Goal: Task Accomplishment & Management: Complete application form

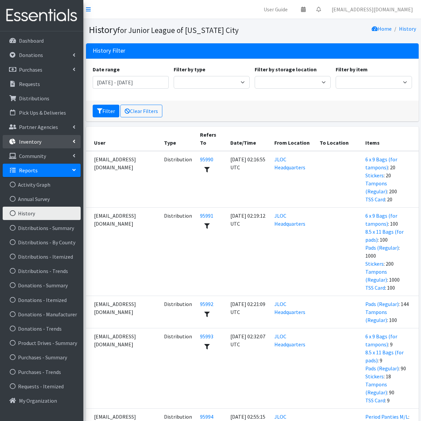
click at [39, 144] on p "Inventory" at bounding box center [30, 141] width 22 height 7
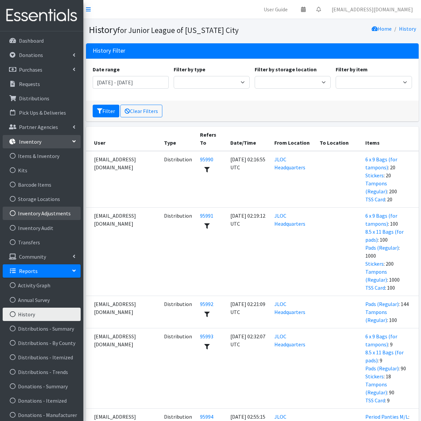
click at [39, 214] on link "Inventory Adjustments" at bounding box center [42, 213] width 78 height 13
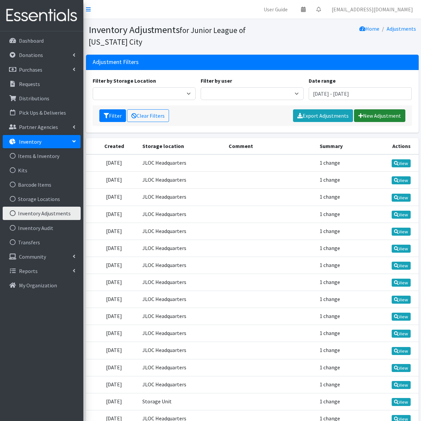
click at [372, 117] on link "New Adjustment" at bounding box center [379, 115] width 51 height 13
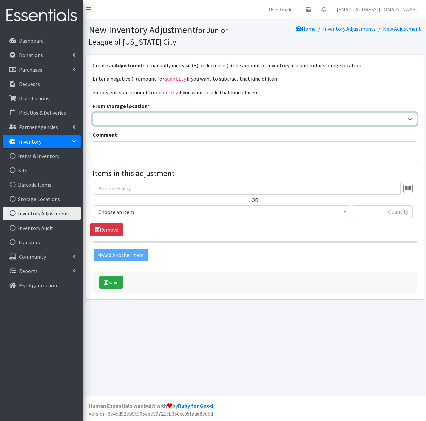
click at [151, 116] on select "JLOC Headquarters Storage Unit" at bounding box center [255, 119] width 325 height 13
select select "47"
click at [93, 113] on select "JLOC Headquarters Storage Unit" at bounding box center [255, 119] width 325 height 13
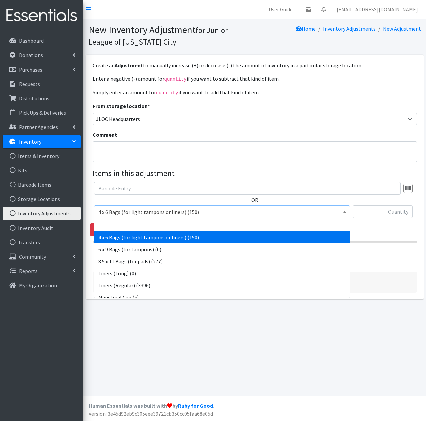
click at [210, 213] on span "4 x 6 Bags (for light tampons or liners) (150)" at bounding box center [222, 212] width 248 height 9
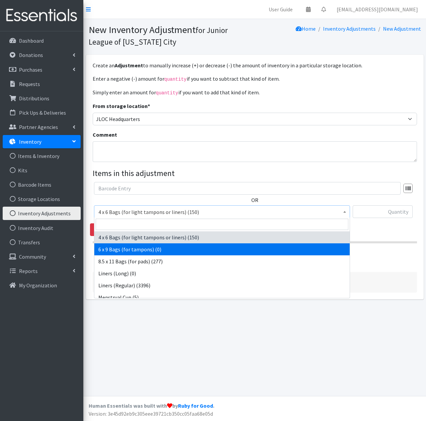
select select "7617"
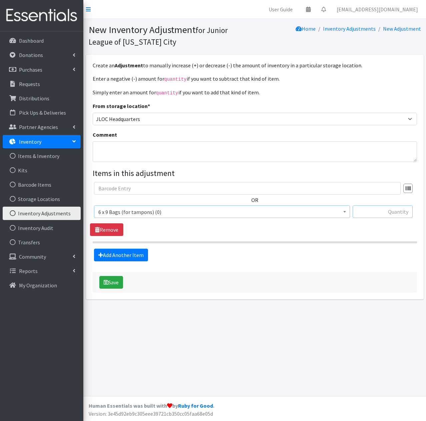
click at [377, 208] on input "text" at bounding box center [383, 212] width 60 height 13
type input "1500"
click at [130, 257] on link "Add Another Item" at bounding box center [121, 255] width 54 height 13
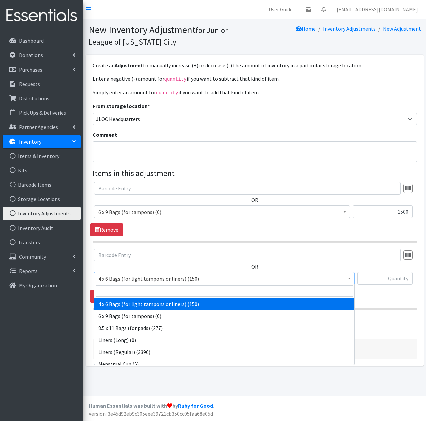
click at [193, 279] on span "4 x 6 Bags (for light tampons or liners) (150)" at bounding box center [224, 278] width 252 height 9
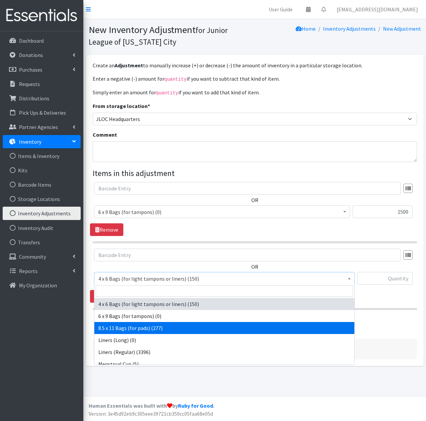
select select "7616"
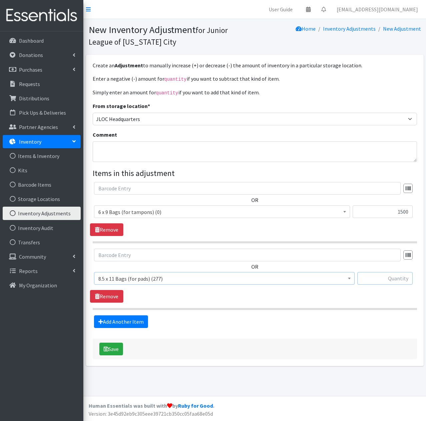
click at [378, 278] on input "text" at bounding box center [385, 278] width 55 height 13
type input "1800"
click at [120, 349] on button "Save" at bounding box center [111, 349] width 24 height 13
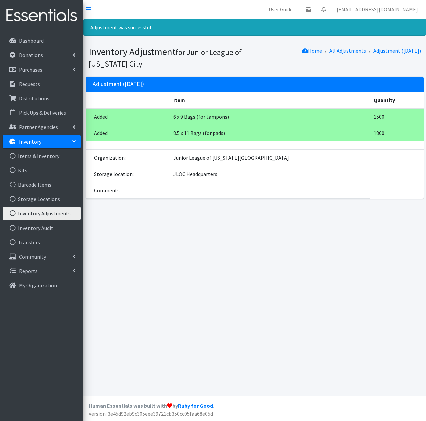
click at [41, 144] on link "Inventory" at bounding box center [42, 141] width 78 height 13
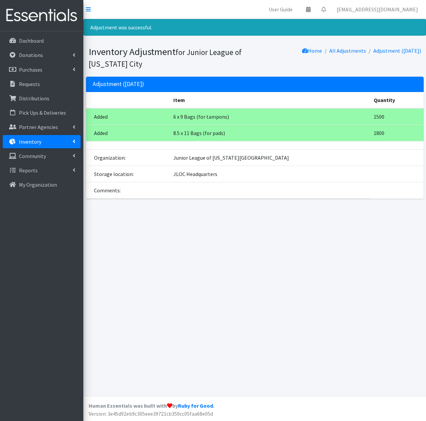
click at [41, 144] on link "Inventory" at bounding box center [42, 141] width 78 height 13
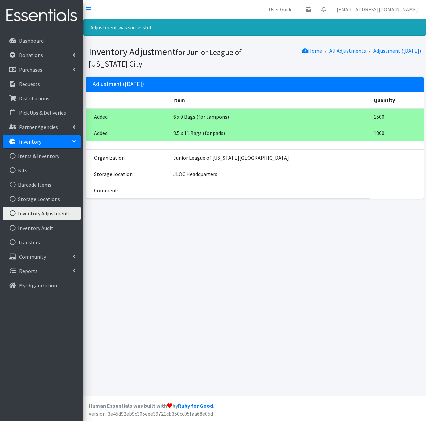
click at [39, 216] on link "Inventory Adjustments" at bounding box center [42, 213] width 78 height 13
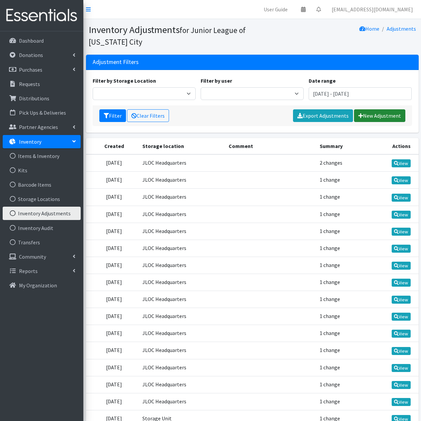
click at [374, 114] on link "New Adjustment" at bounding box center [379, 115] width 51 height 13
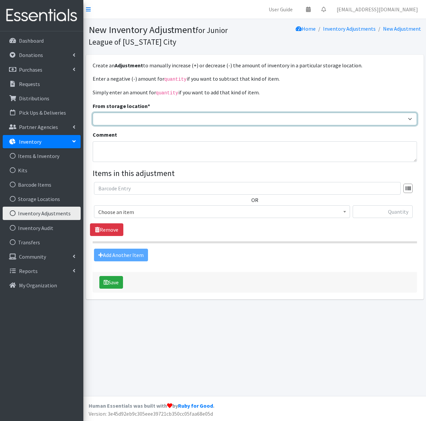
click at [170, 122] on select "JLOC Headquarters Storage Unit" at bounding box center [255, 119] width 325 height 13
select select "47"
click at [93, 113] on select "JLOC Headquarters Storage Unit" at bounding box center [255, 119] width 325 height 13
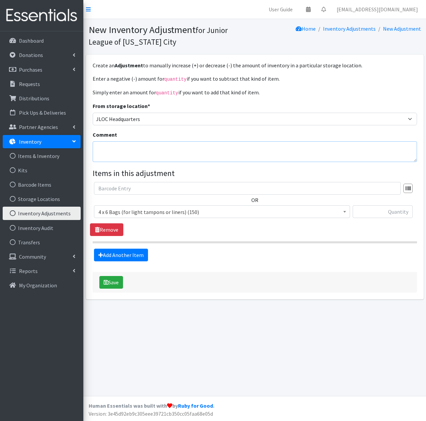
click at [134, 154] on textarea "Comment" at bounding box center [255, 151] width 325 height 21
type textarea "Amazon wishlist items received in July & August"
click at [202, 210] on span "4 x 6 Bags (for light tampons or liners) (150)" at bounding box center [222, 212] width 248 height 9
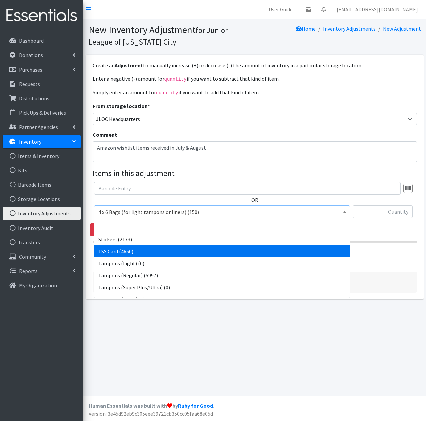
scroll to position [149, 0]
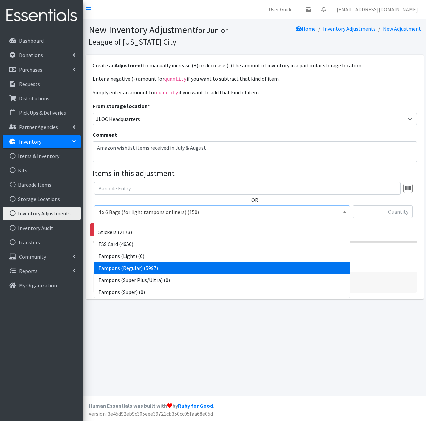
select select "2101"
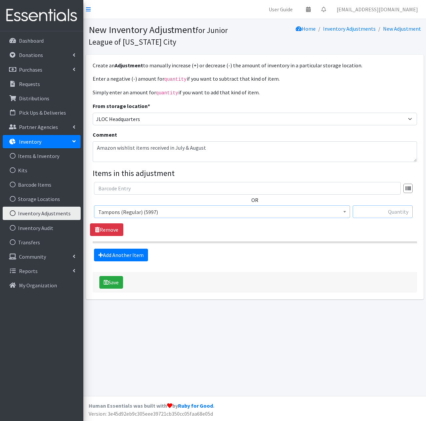
click at [390, 212] on input "text" at bounding box center [383, 212] width 60 height 13
type input "2340"
click at [330, 258] on div "Add Another Item" at bounding box center [255, 255] width 330 height 13
click at [115, 282] on button "Save" at bounding box center [111, 282] width 24 height 13
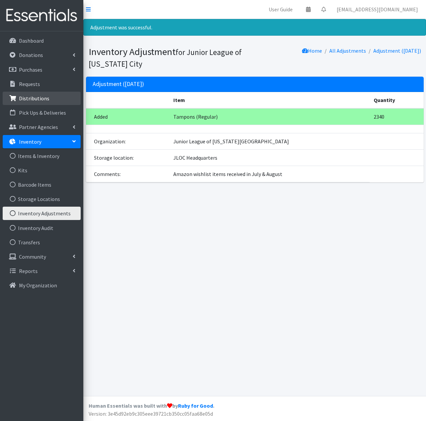
click at [48, 99] on link "Distributions" at bounding box center [42, 98] width 78 height 13
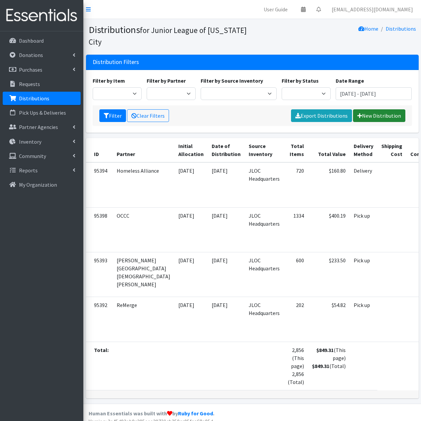
click at [377, 118] on link "New Distribution" at bounding box center [379, 115] width 52 height 13
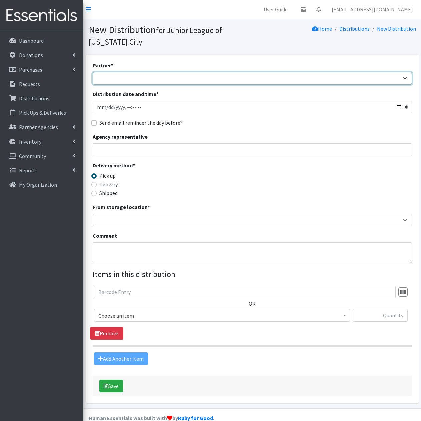
click at [184, 77] on select "A Chance to Change [PERSON_NAME] Public Schools [PERSON_NAME] YMCA Boys & Girls…" at bounding box center [253, 78] width 320 height 13
select select "2333"
click at [93, 72] on select "A Chance to Change [PERSON_NAME] Public Schools [PERSON_NAME] YMCA Boys & Girls…" at bounding box center [253, 78] width 320 height 13
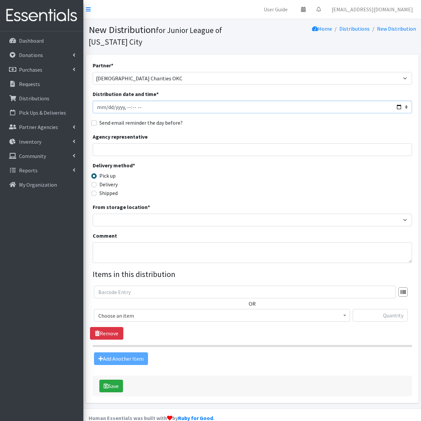
click at [160, 106] on input "Distribution date and time *" at bounding box center [253, 107] width 320 height 13
type input "[DATE]T11:59"
click at [94, 184] on input "Delivery" at bounding box center [93, 184] width 5 height 5
radio input "true"
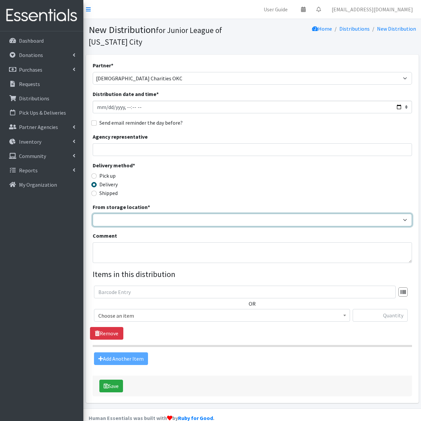
click at [141, 220] on select "JLOC Headquarters Storage Unit" at bounding box center [253, 220] width 320 height 13
select select "47"
click at [93, 214] on select "JLOC Headquarters Storage Unit" at bounding box center [253, 220] width 320 height 13
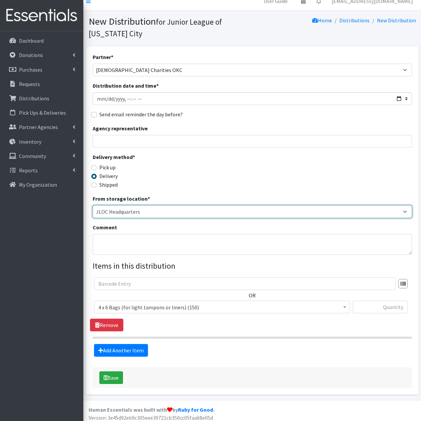
scroll to position [12, 0]
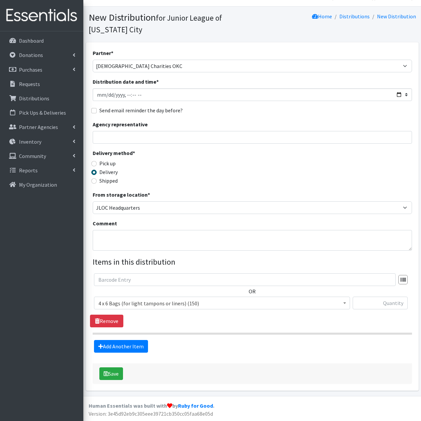
click at [224, 304] on span "4 x 6 Bags (for light tampons or liners) (150)" at bounding box center [222, 303] width 248 height 9
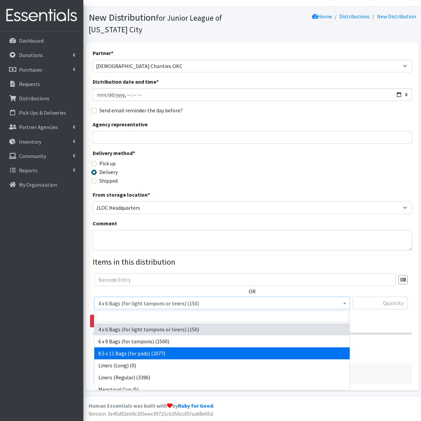
select select "7616"
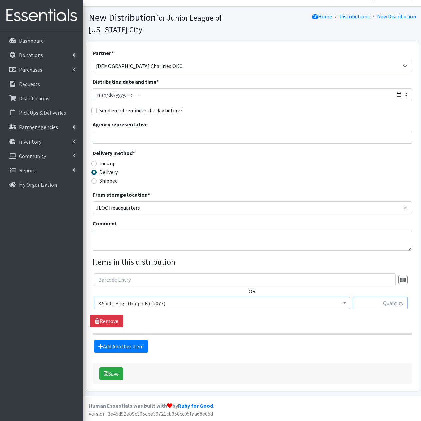
click at [372, 303] on input "text" at bounding box center [380, 303] width 55 height 13
type input "40"
click at [133, 350] on link "Add Another Item" at bounding box center [121, 346] width 54 height 13
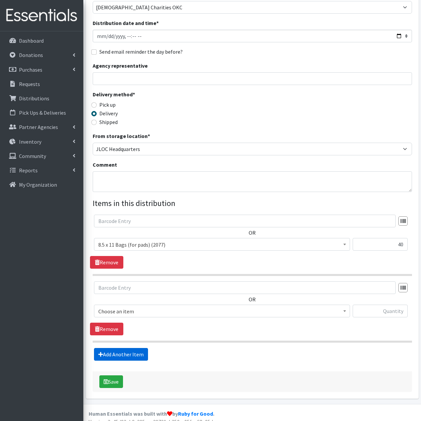
scroll to position [79, 0]
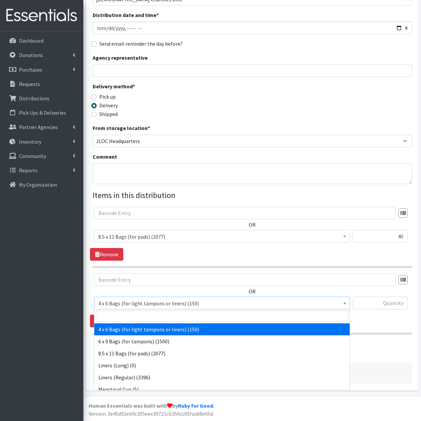
click at [230, 302] on span "4 x 6 Bags (for light tampons or liners) (150)" at bounding box center [222, 303] width 248 height 9
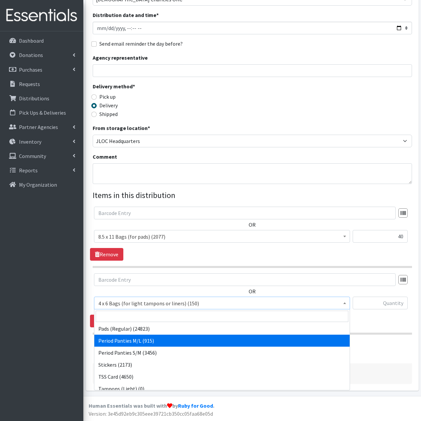
scroll to position [133, 0]
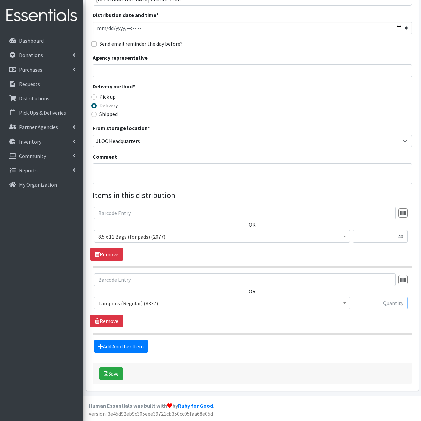
click at [384, 303] on input "text" at bounding box center [380, 303] width 55 height 13
click at [314, 306] on span "Tampons (Regular) (8337)" at bounding box center [222, 303] width 248 height 9
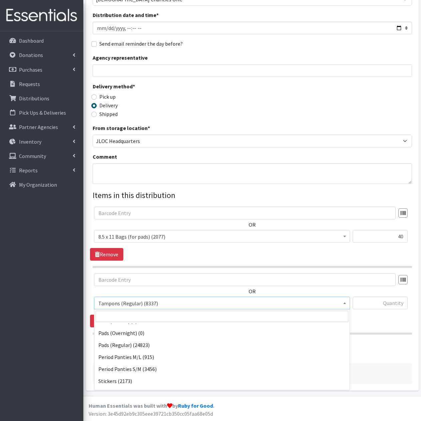
scroll to position [83, 0]
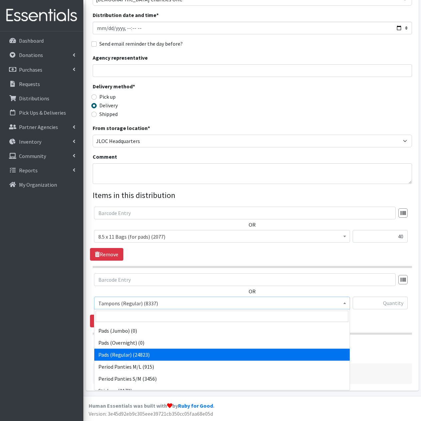
select select "2104"
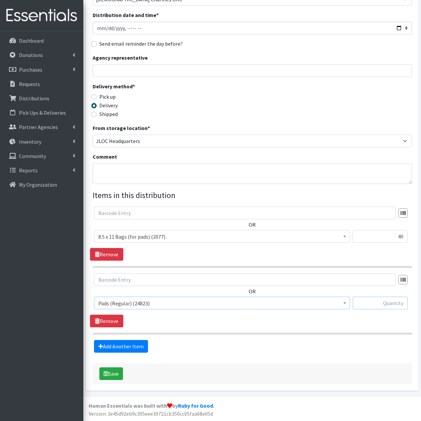
click at [376, 304] on input "text" at bounding box center [380, 303] width 55 height 13
type input "400"
click at [136, 346] on link "Add Another Item" at bounding box center [121, 346] width 54 height 13
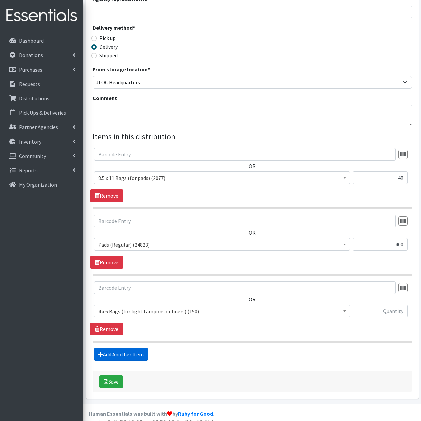
scroll to position [146, 0]
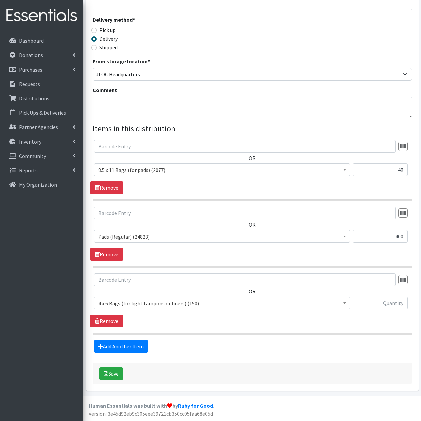
click at [208, 303] on span "4 x 6 Bags (for light tampons or liners) (150)" at bounding box center [222, 303] width 248 height 9
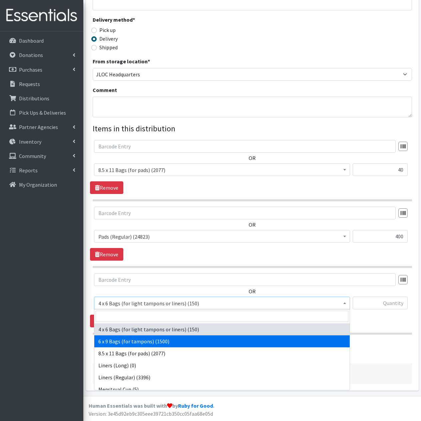
select select "7617"
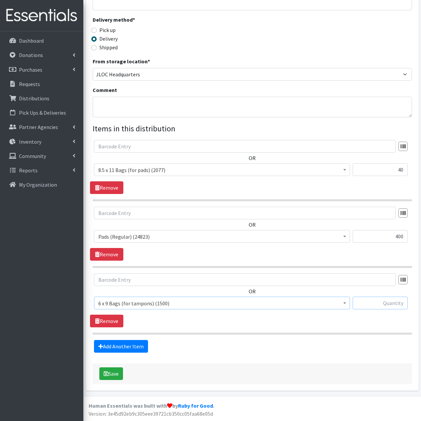
click at [391, 302] on input "text" at bounding box center [380, 303] width 55 height 13
type input "35"
click at [123, 347] on link "Add Another Item" at bounding box center [121, 346] width 54 height 13
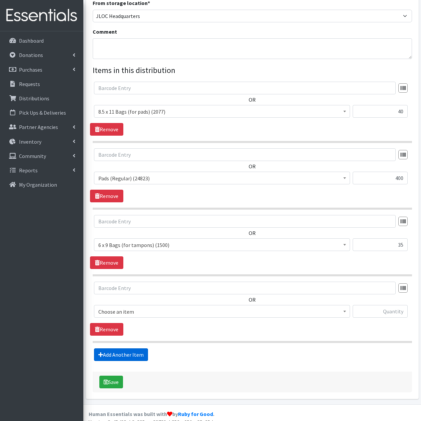
scroll to position [213, 0]
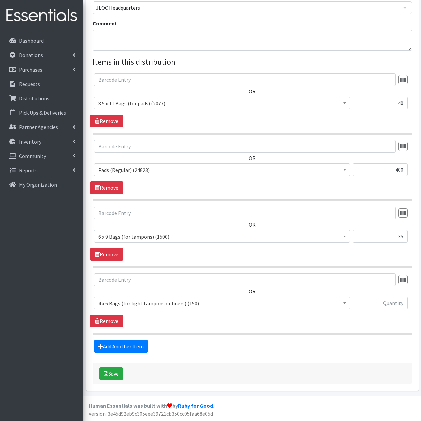
click at [216, 304] on span "4 x 6 Bags (for light tampons or liners) (150)" at bounding box center [222, 303] width 248 height 9
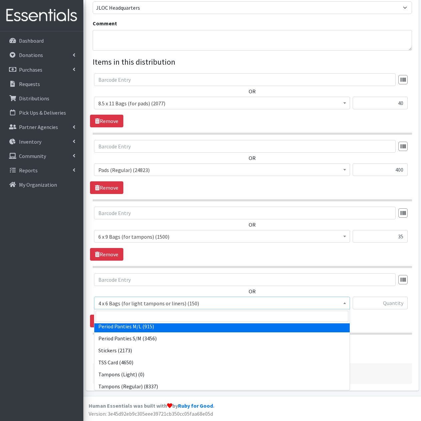
scroll to position [133, 0]
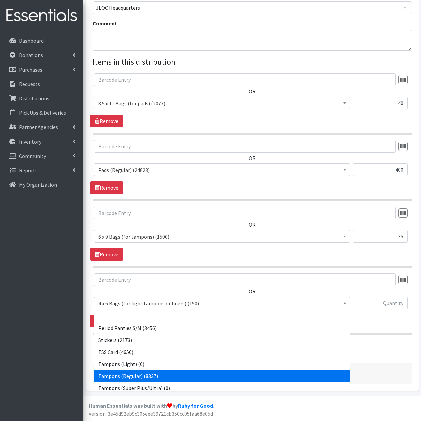
select select "2101"
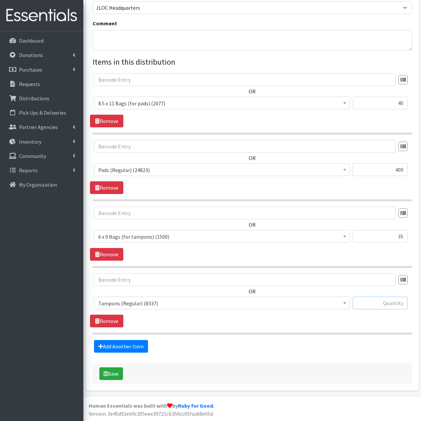
click at [384, 304] on input "text" at bounding box center [380, 303] width 55 height 13
type input "350"
click at [138, 347] on link "Add Another Item" at bounding box center [121, 346] width 54 height 13
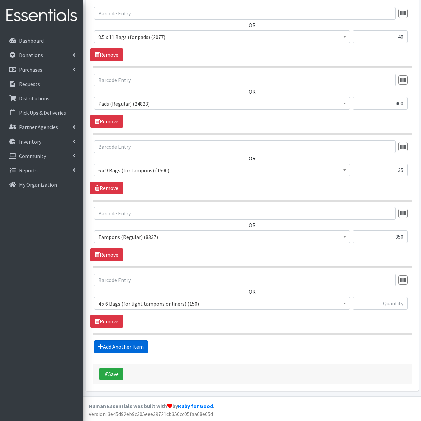
scroll to position [279, 0]
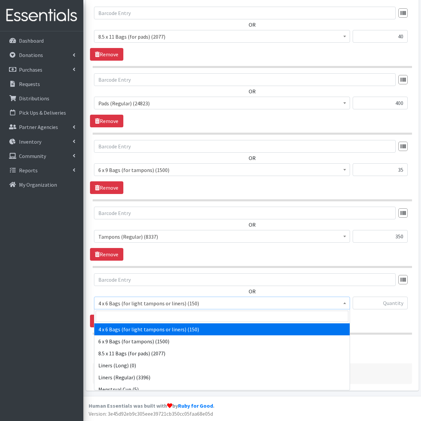
click at [171, 303] on span "4 x 6 Bags (for light tampons or liners) (150)" at bounding box center [222, 303] width 248 height 9
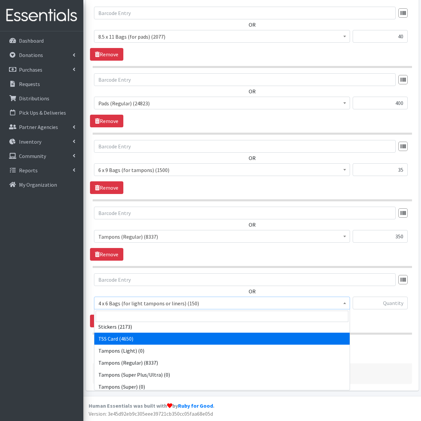
scroll to position [149, 0]
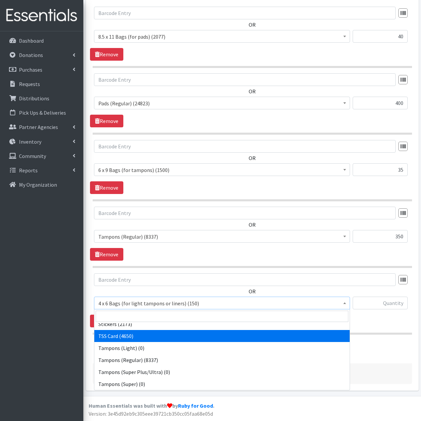
select select "15565"
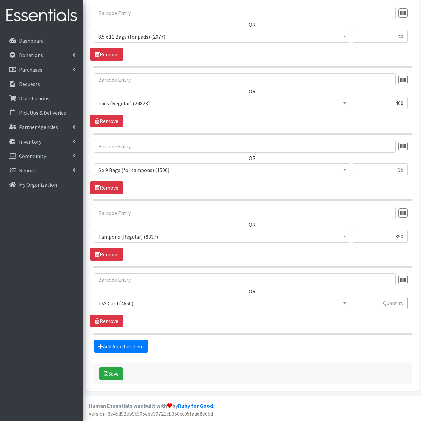
click at [379, 302] on input "text" at bounding box center [380, 303] width 55 height 13
type input "35"
click at [128, 347] on link "Add Another Item" at bounding box center [121, 346] width 54 height 13
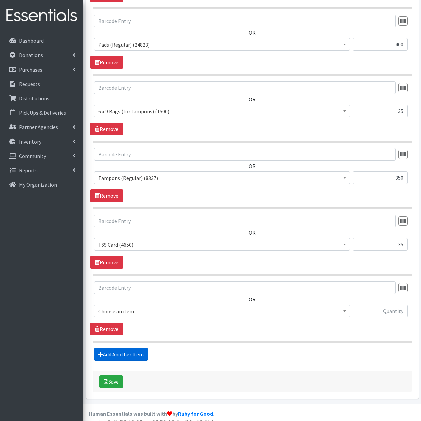
scroll to position [346, 0]
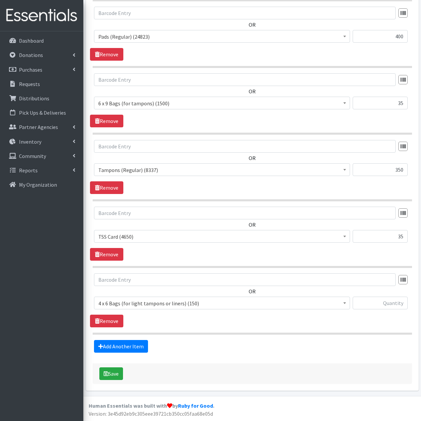
click at [171, 305] on span "4 x 6 Bags (for light tampons or liners) (150)" at bounding box center [222, 303] width 248 height 9
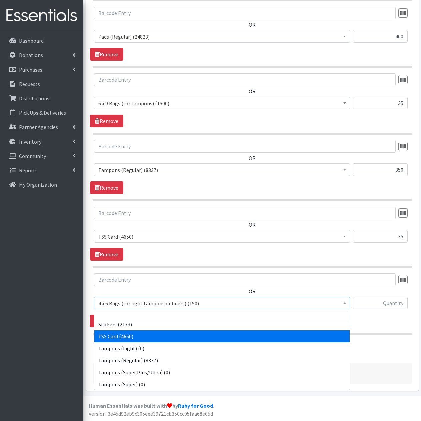
scroll to position [149, 0]
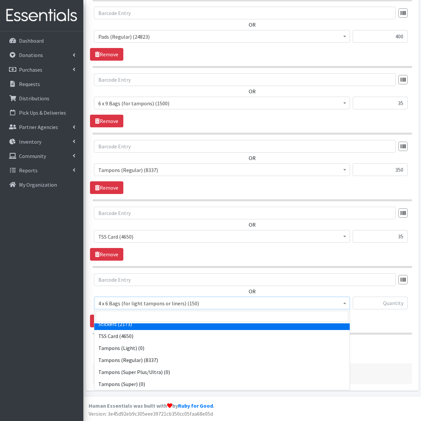
select select "13100"
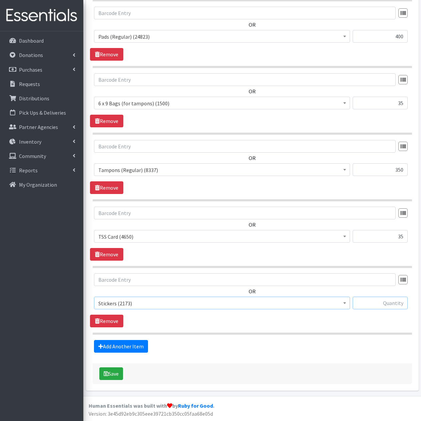
click at [384, 302] on input "text" at bounding box center [380, 303] width 55 height 13
type input "75"
click at [118, 373] on button "Save" at bounding box center [111, 374] width 24 height 13
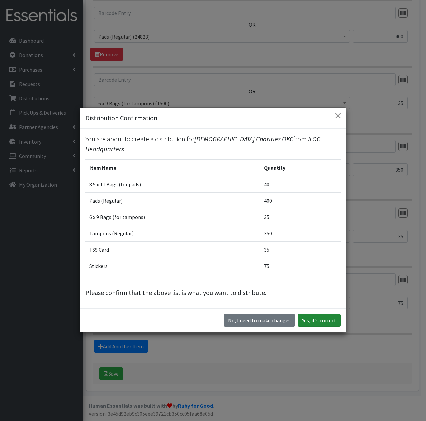
click at [323, 320] on button "Yes, it's correct" at bounding box center [319, 320] width 43 height 13
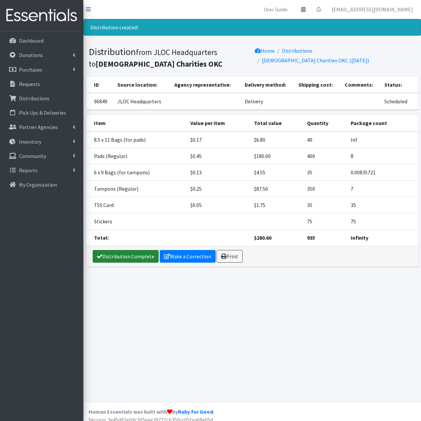
click at [142, 257] on link "Distribution Complete" at bounding box center [126, 256] width 66 height 13
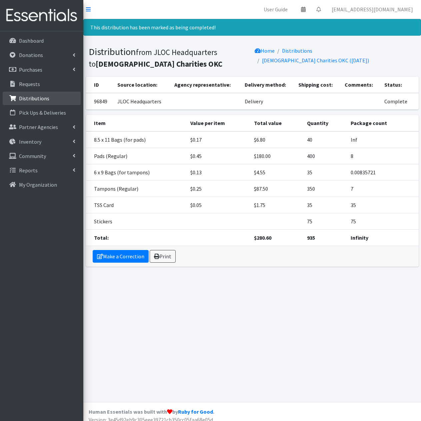
click at [46, 94] on link "Distributions" at bounding box center [42, 98] width 78 height 13
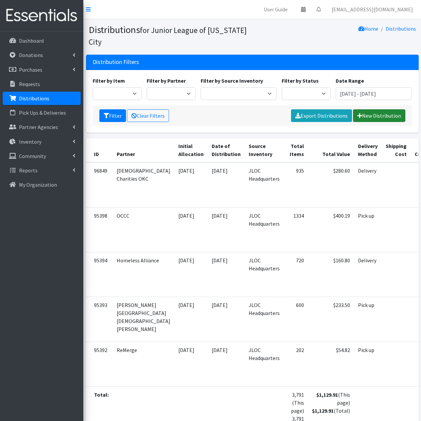
click at [397, 115] on link "New Distribution" at bounding box center [379, 115] width 52 height 13
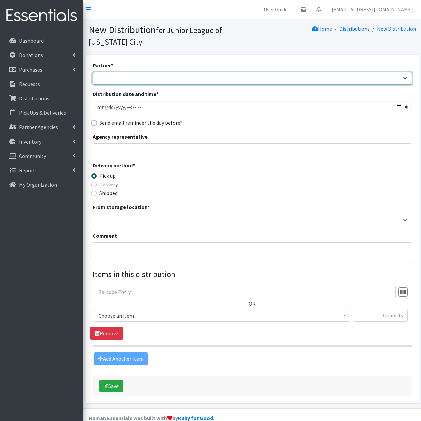
click at [208, 78] on select "A Chance to Change [PERSON_NAME] Public Schools [PERSON_NAME] YMCA Boys & Girls…" at bounding box center [253, 78] width 320 height 13
select select "846"
click at [93, 72] on select "A Chance to Change [PERSON_NAME] Public Schools [PERSON_NAME] YMCA Boys & Girls…" at bounding box center [253, 78] width 320 height 13
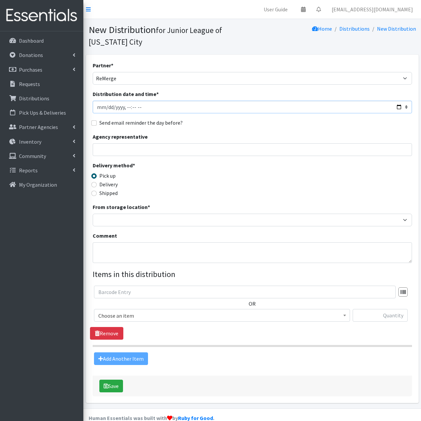
click at [101, 107] on input "Distribution date and time *" at bounding box center [253, 107] width 320 height 13
type input "[DATE]T11:59"
click at [111, 184] on label "Delivery" at bounding box center [108, 184] width 18 height 8
click at [97, 184] on input "Delivery" at bounding box center [93, 184] width 5 height 5
radio input "true"
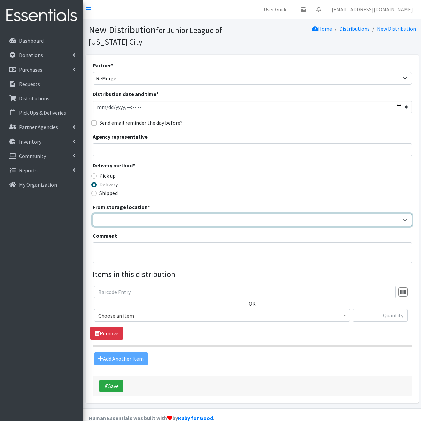
click at [127, 216] on select "JLOC Headquarters Storage Unit" at bounding box center [253, 220] width 320 height 13
select select "47"
click at [93, 214] on select "JLOC Headquarters Storage Unit" at bounding box center [253, 220] width 320 height 13
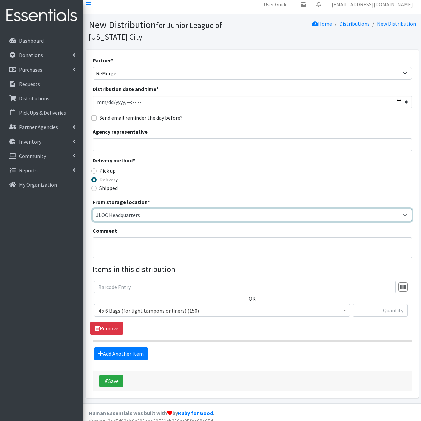
scroll to position [12, 0]
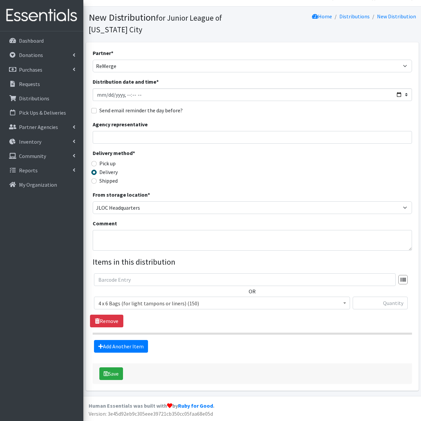
click at [204, 304] on span "4 x 6 Bags (for light tampons or liners) (150)" at bounding box center [222, 303] width 248 height 9
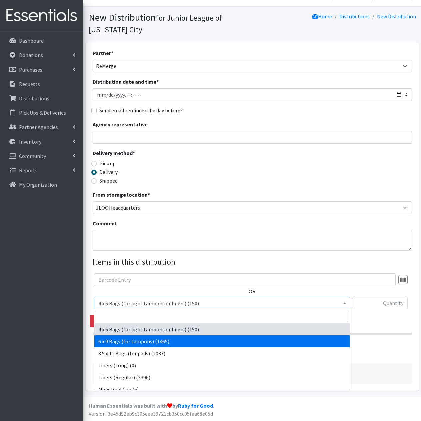
select select "7617"
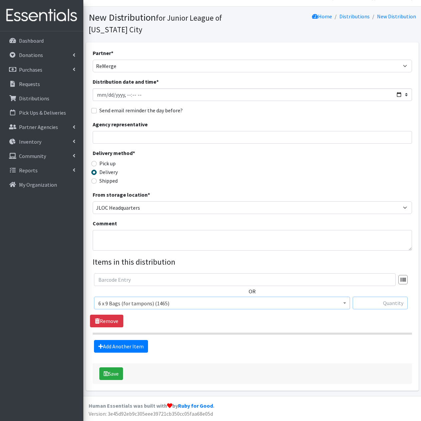
click at [378, 300] on input "text" at bounding box center [380, 303] width 55 height 13
type input "20"
click at [131, 350] on link "Add Another Item" at bounding box center [121, 346] width 54 height 13
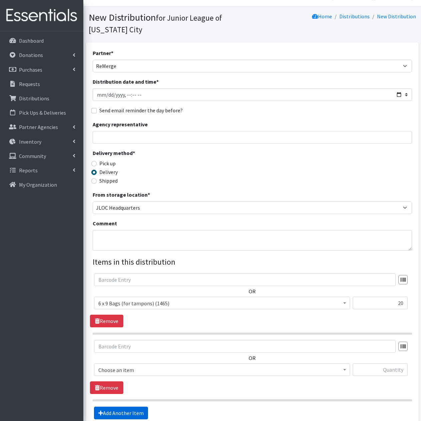
scroll to position [79, 0]
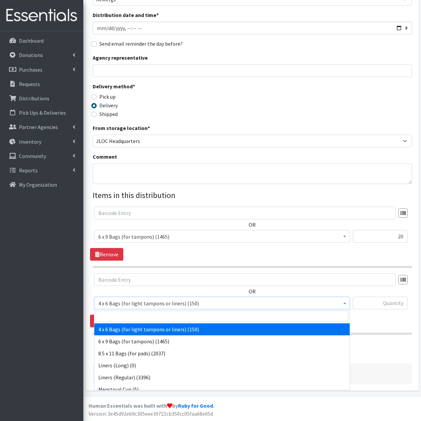
click at [215, 305] on span "4 x 6 Bags (for light tampons or liners) (150)" at bounding box center [222, 303] width 248 height 9
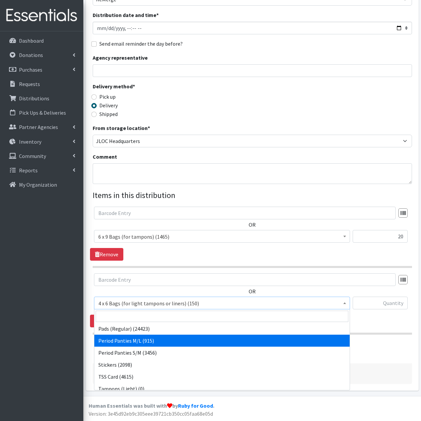
scroll to position [133, 0]
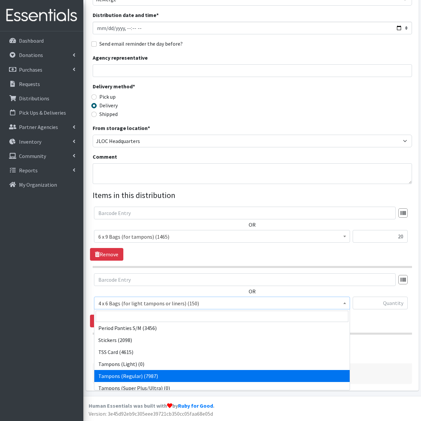
select select "2101"
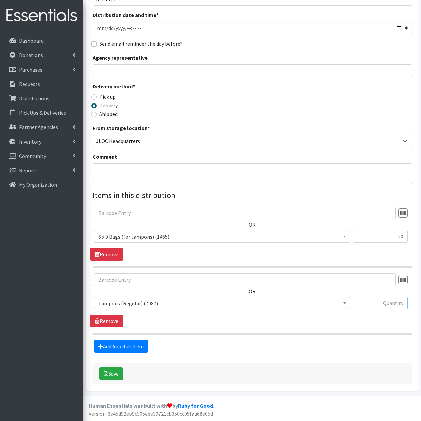
click at [380, 304] on input "text" at bounding box center [380, 303] width 55 height 13
type input "200"
click at [127, 348] on link "Add Another Item" at bounding box center [121, 346] width 54 height 13
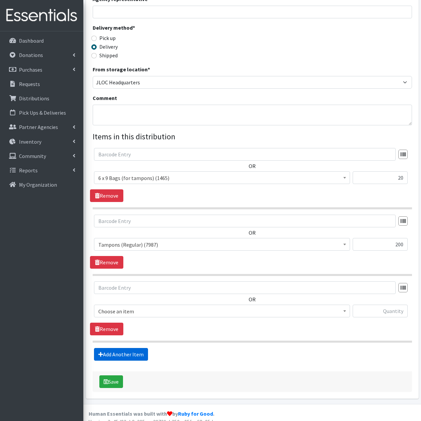
scroll to position [146, 0]
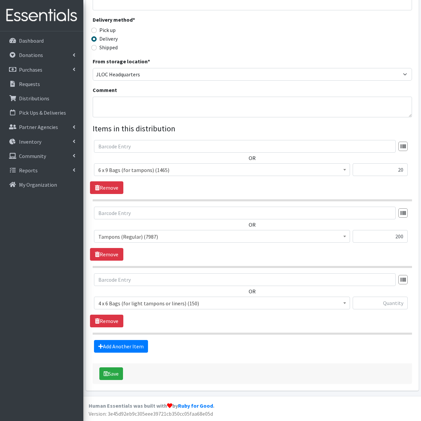
click at [190, 302] on span "4 x 6 Bags (for light tampons or liners) (150)" at bounding box center [222, 303] width 248 height 9
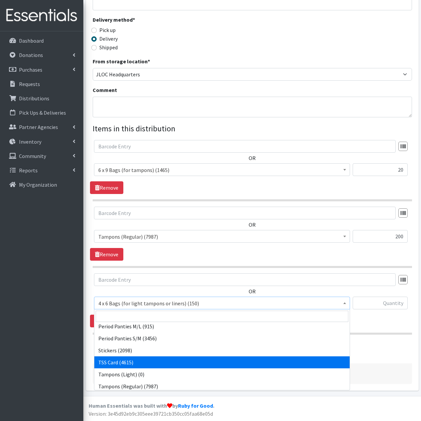
scroll to position [133, 0]
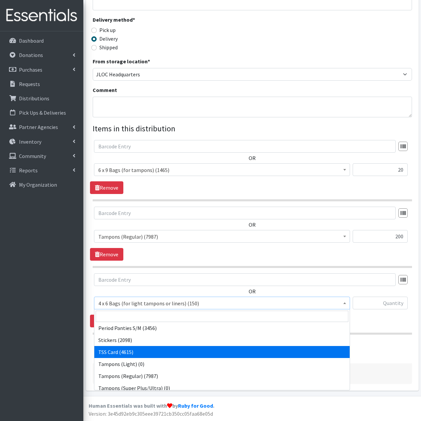
select select "15565"
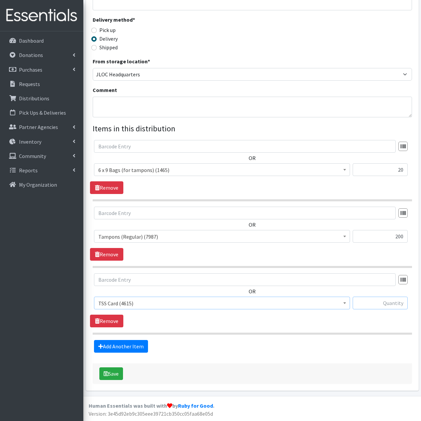
click at [384, 302] on input "text" at bounding box center [380, 303] width 55 height 13
type input "20"
click at [139, 349] on link "Add Another Item" at bounding box center [121, 346] width 54 height 13
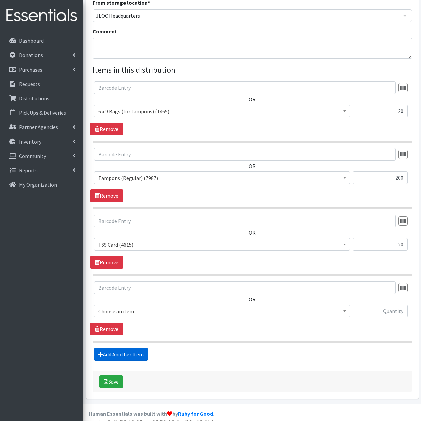
scroll to position [213, 0]
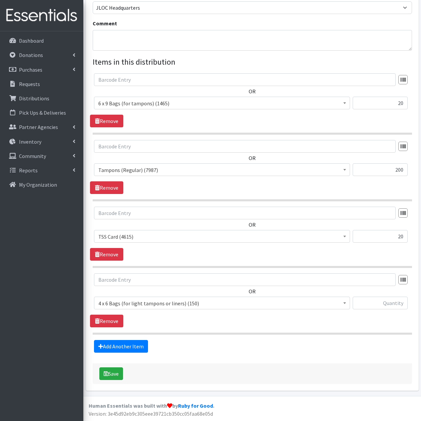
click at [208, 303] on span "4 x 6 Bags (for light tampons or liners) (150)" at bounding box center [222, 303] width 248 height 9
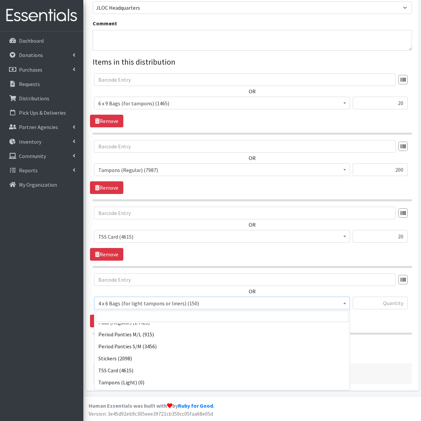
scroll to position [133, 0]
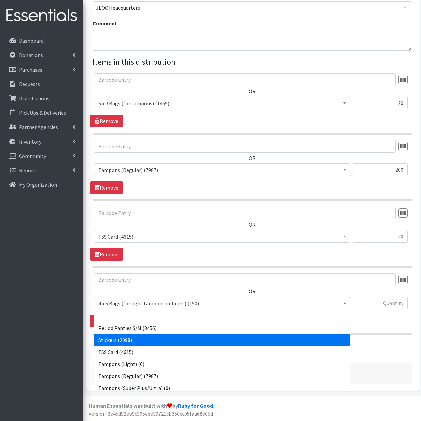
drag, startPoint x: 191, startPoint y: 342, endPoint x: 222, endPoint y: 339, distance: 30.8
select select "13100"
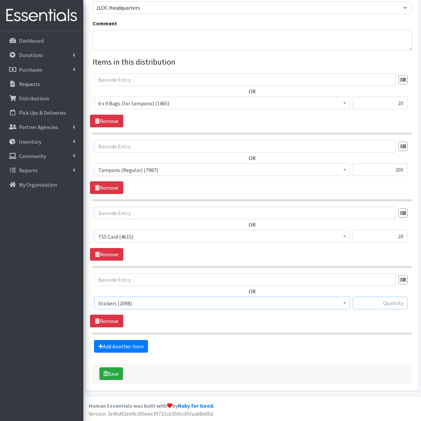
click at [394, 301] on input "text" at bounding box center [380, 303] width 55 height 13
type input "20"
click at [119, 375] on button "Save" at bounding box center [111, 374] width 24 height 13
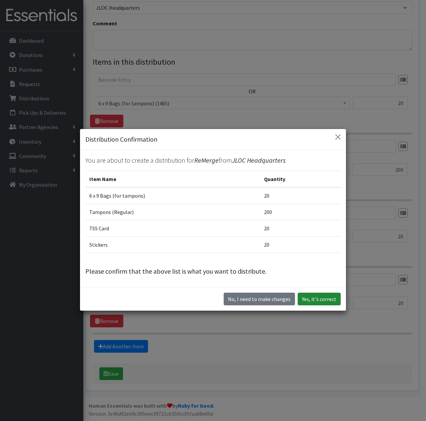
click at [318, 299] on button "Yes, it's correct" at bounding box center [319, 299] width 43 height 13
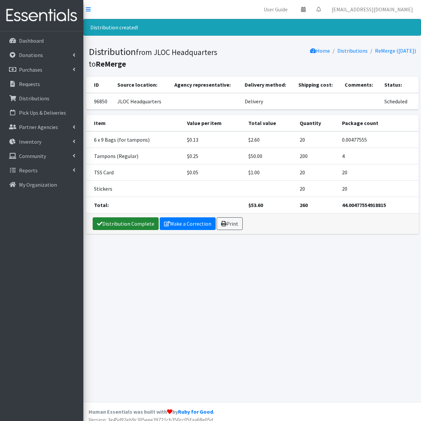
click at [131, 227] on link "Distribution Complete" at bounding box center [126, 224] width 66 height 13
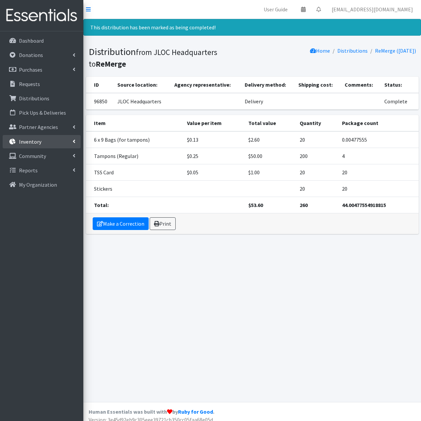
click at [46, 145] on link "Inventory" at bounding box center [42, 141] width 78 height 13
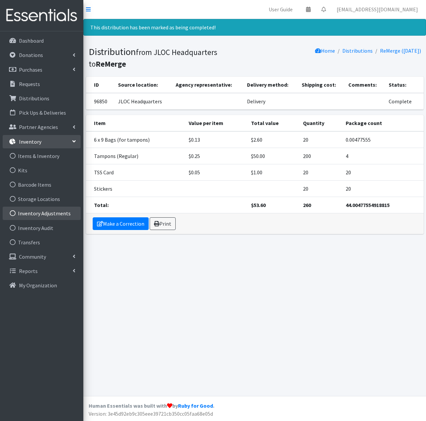
click at [43, 211] on link "Inventory Adjustments" at bounding box center [42, 213] width 78 height 13
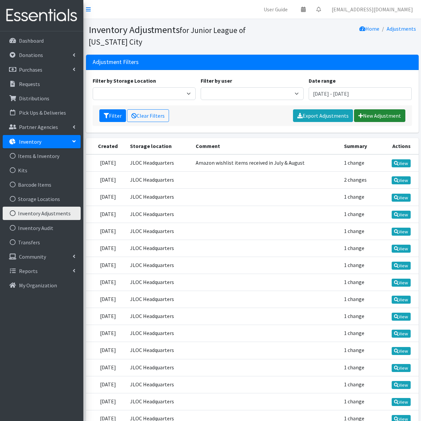
click at [380, 116] on link "New Adjustment" at bounding box center [379, 115] width 51 height 13
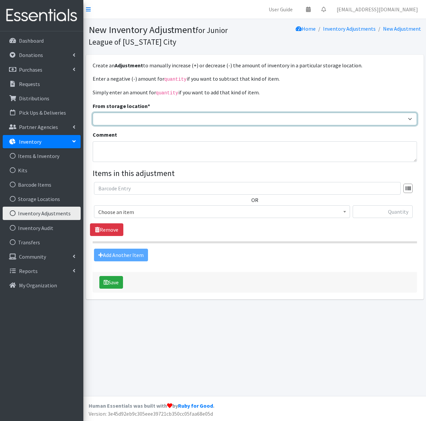
drag, startPoint x: 236, startPoint y: 120, endPoint x: 236, endPoint y: 124, distance: 3.7
click at [236, 120] on select "JLOC Headquarters Storage Unit" at bounding box center [255, 119] width 325 height 13
select select "47"
click at [93, 113] on select "JLOC Headquarters Storage Unit" at bounding box center [255, 119] width 325 height 13
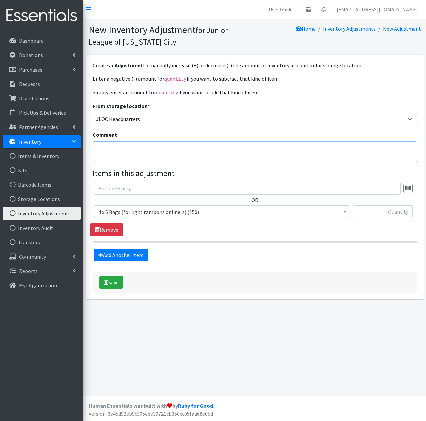
click at [199, 149] on textarea "Comment" at bounding box center [255, 151] width 325 height 21
type textarea "Donations received at September GMM"
click at [205, 210] on span "4 x 6 Bags (for light tampons or liners) (150)" at bounding box center [222, 212] width 248 height 9
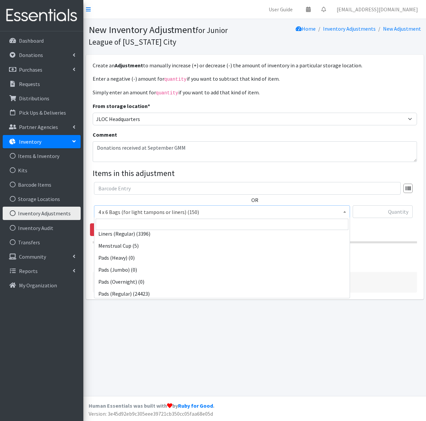
scroll to position [67, 0]
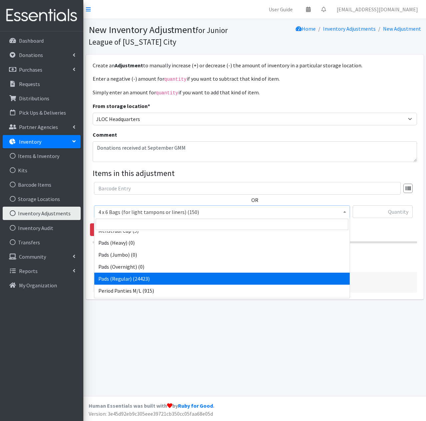
select select "2104"
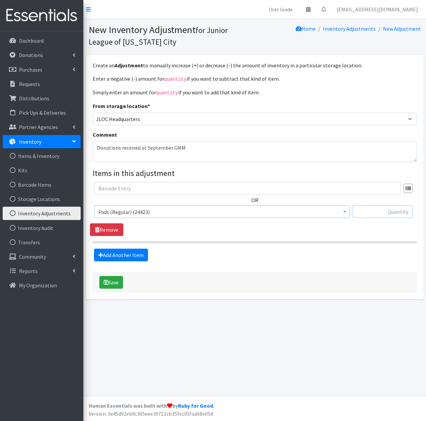
click at [383, 213] on input "text" at bounding box center [383, 212] width 60 height 13
type input "92"
click at [116, 255] on link "Add Another Item" at bounding box center [121, 255] width 54 height 13
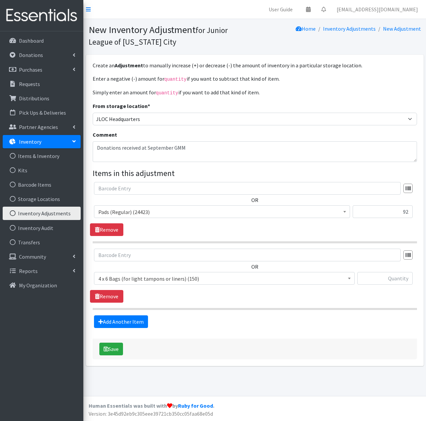
click at [222, 280] on span "4 x 6 Bags (for light tampons or liners) (150)" at bounding box center [224, 278] width 252 height 9
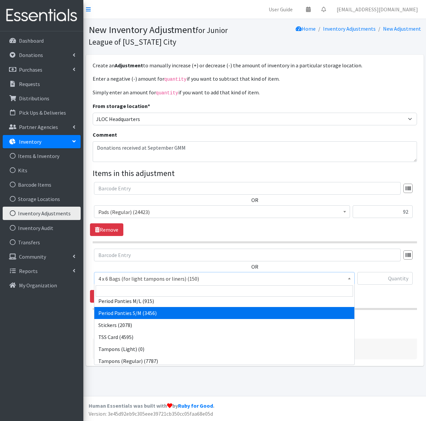
scroll to position [133, 0]
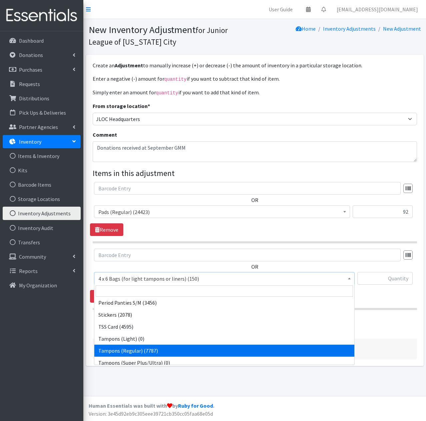
select select "2101"
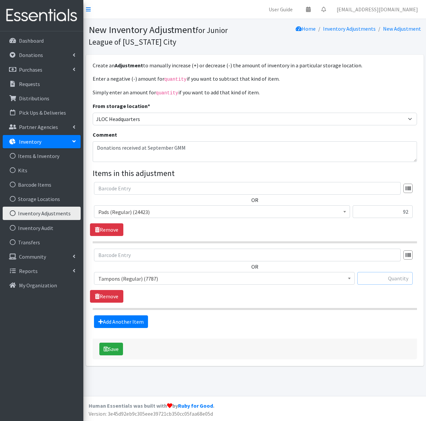
click at [388, 275] on input "text" at bounding box center [385, 278] width 55 height 13
type input "1195"
click at [111, 349] on button "Save" at bounding box center [111, 349] width 24 height 13
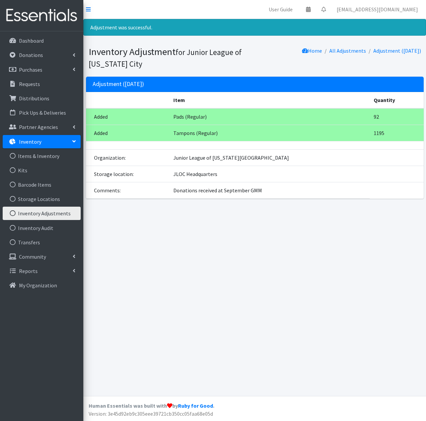
click at [46, 217] on link "Inventory Adjustments" at bounding box center [42, 213] width 78 height 13
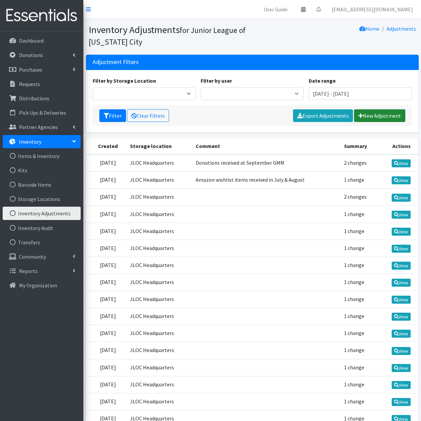
click at [380, 112] on link "New Adjustment" at bounding box center [379, 115] width 51 height 13
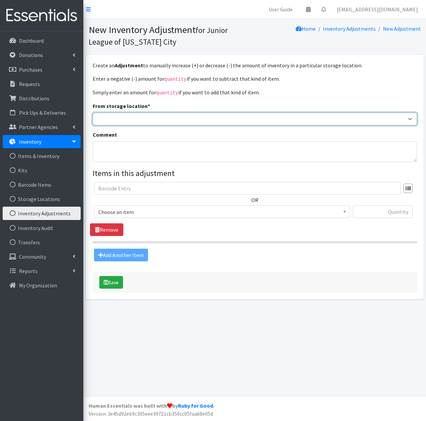
click at [180, 120] on select "JLOC Headquarters Storage Unit" at bounding box center [255, 119] width 325 height 13
select select "47"
click at [93, 113] on select "JLOC Headquarters Storage Unit" at bounding box center [255, 119] width 325 height 13
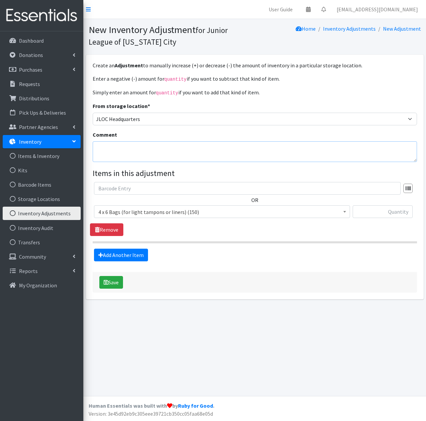
click at [159, 150] on textarea "Comment" at bounding box center [255, 151] width 325 height 21
type textarea "Find the Good Day donations - AM"
click at [211, 211] on span "4 x 6 Bags (for light tampons or liners) (150)" at bounding box center [222, 212] width 248 height 9
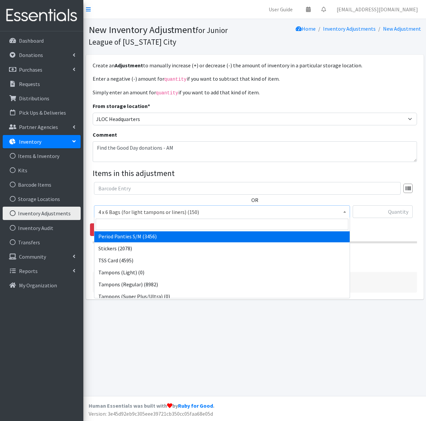
scroll to position [133, 0]
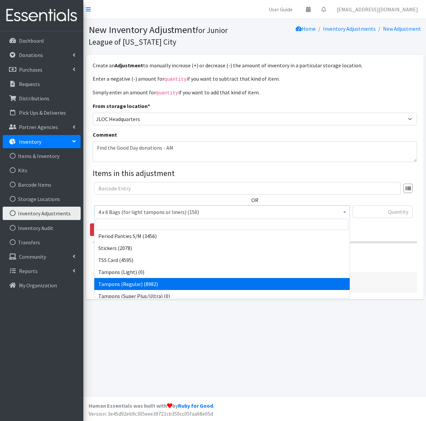
select select "2101"
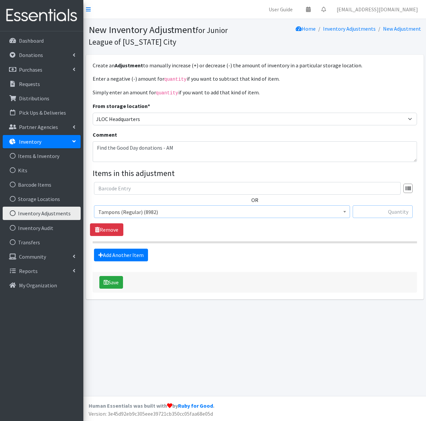
click at [384, 209] on input "text" at bounding box center [383, 212] width 60 height 13
type input "342"
click at [112, 285] on button "Save" at bounding box center [111, 282] width 24 height 13
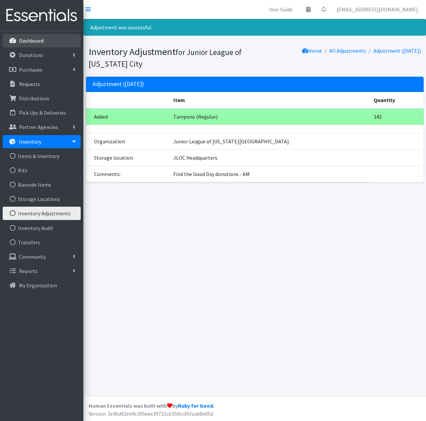
click at [41, 42] on p "Dashboard" at bounding box center [31, 40] width 25 height 7
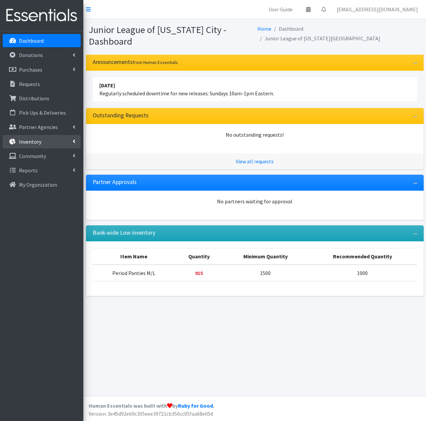
click at [46, 141] on link "Inventory" at bounding box center [42, 141] width 78 height 13
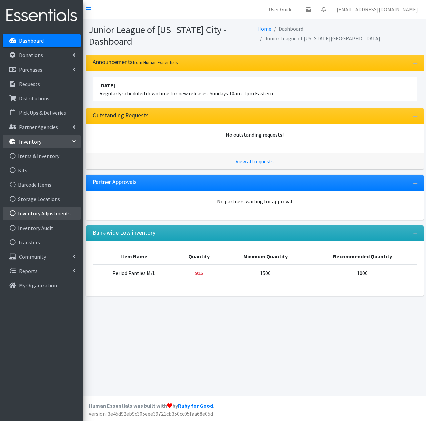
click at [58, 220] on link "Inventory Adjustments" at bounding box center [42, 213] width 78 height 13
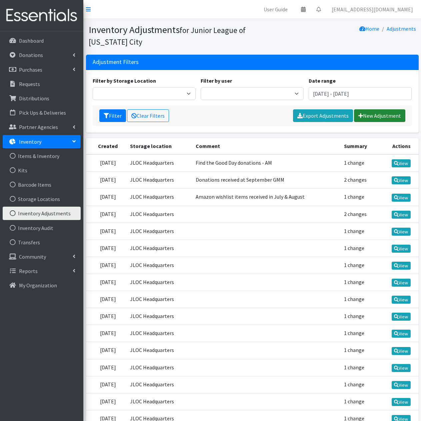
click at [383, 117] on link "New Adjustment" at bounding box center [379, 115] width 51 height 13
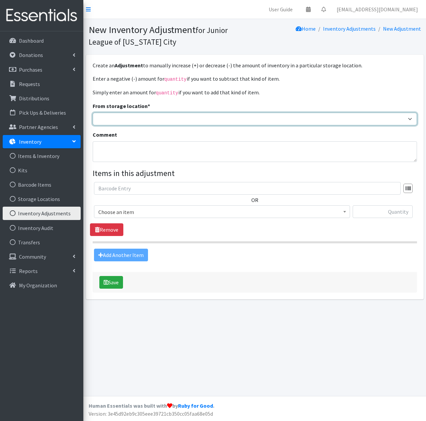
click at [181, 116] on select "JLOC Headquarters Storage Unit" at bounding box center [255, 119] width 325 height 13
select select "47"
click at [93, 113] on select "JLOC Headquarters Storage Unit" at bounding box center [255, 119] width 325 height 13
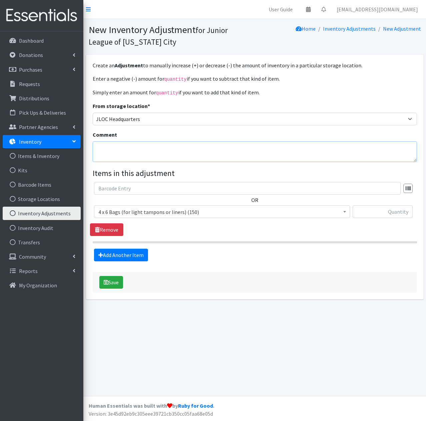
click at [162, 149] on textarea "Comment" at bounding box center [255, 151] width 325 height 21
type textarea "Donation from Kristin Van Nort"
click at [233, 213] on span "4 x 6 Bags (for light tampons or liners) (150)" at bounding box center [222, 212] width 248 height 9
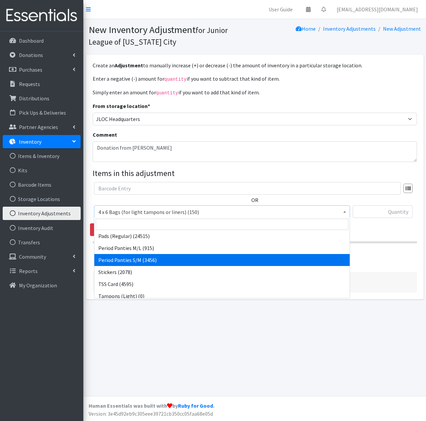
scroll to position [133, 0]
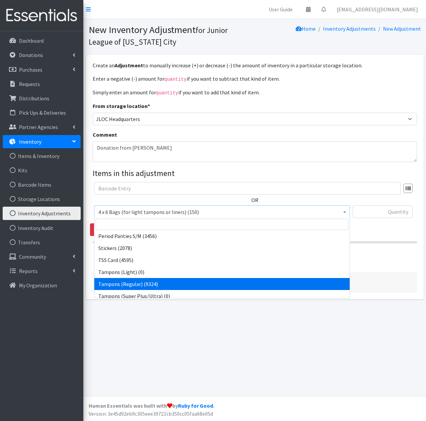
select select "2101"
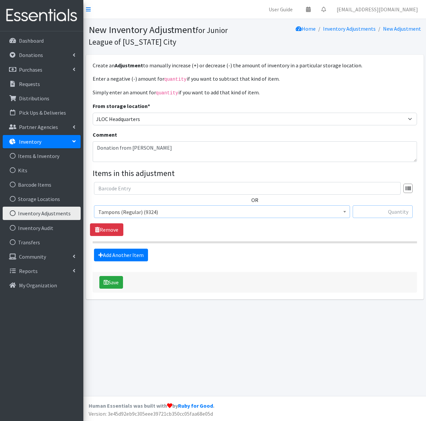
click at [374, 212] on input "text" at bounding box center [383, 212] width 60 height 13
type input "288"
click at [207, 150] on textarea "Donation from Kristin Van Nort" at bounding box center [255, 151] width 325 height 21
type textarea "Donation from [PERSON_NAME] [DATE]"
click at [113, 281] on button "Save" at bounding box center [111, 282] width 24 height 13
